Goal: Task Accomplishment & Management: Use online tool/utility

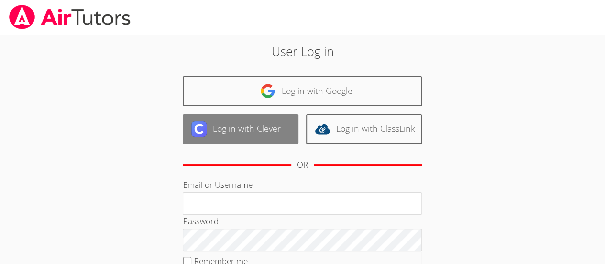
click at [234, 137] on link "Log in with Clever" at bounding box center [241, 129] width 116 height 30
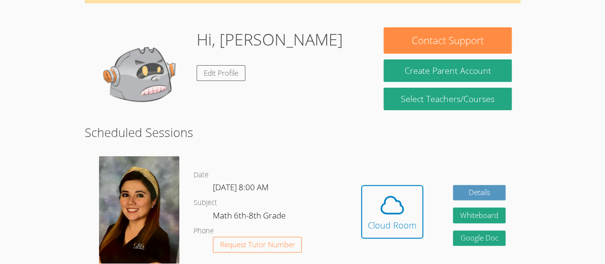
scroll to position [98, 0]
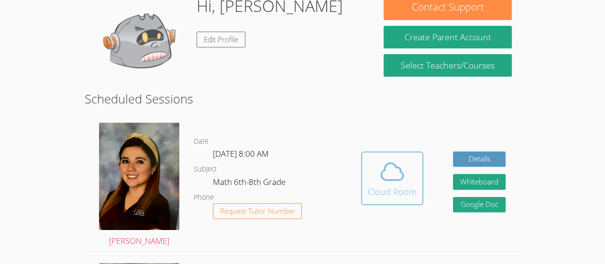
click at [381, 166] on icon at bounding box center [392, 171] width 27 height 27
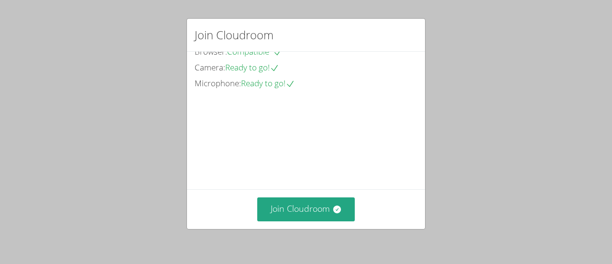
scroll to position [33, 0]
click at [338, 109] on video at bounding box center [267, 134] width 144 height 72
click at [338, 119] on video at bounding box center [267, 134] width 144 height 72
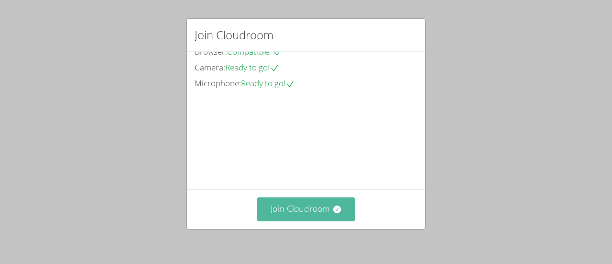
click at [286, 203] on button "Join Cloudroom" at bounding box center [306, 208] width 98 height 23
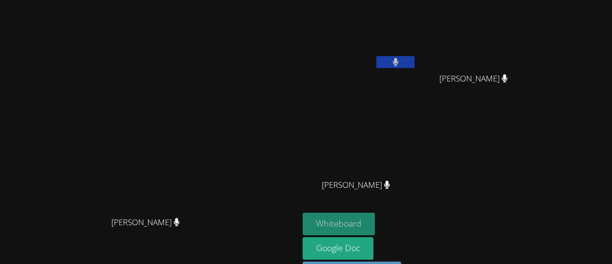
click at [375, 215] on button "Whiteboard" at bounding box center [339, 223] width 72 height 22
